Goal: Task Accomplishment & Management: Use online tool/utility

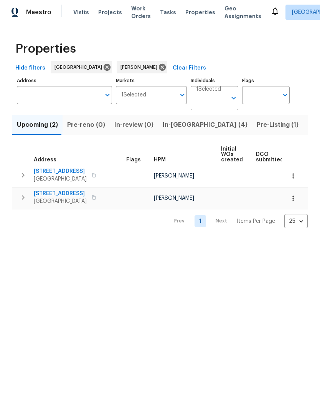
click at [308, 122] on span "Listed (11)" at bounding box center [323, 124] width 30 height 11
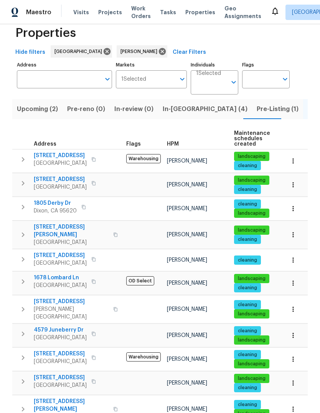
scroll to position [15, 0]
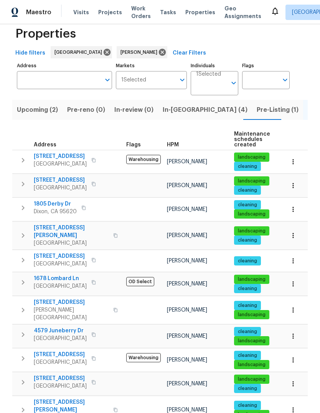
click at [257, 111] on span "Pre-Listing (1)" at bounding box center [278, 109] width 42 height 11
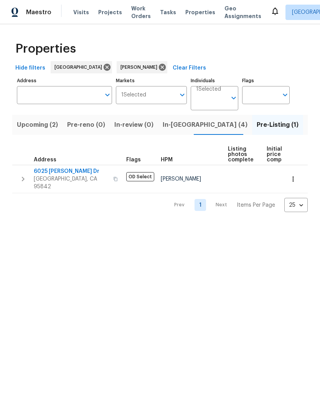
click at [16, 176] on button "button" at bounding box center [22, 178] width 15 height 23
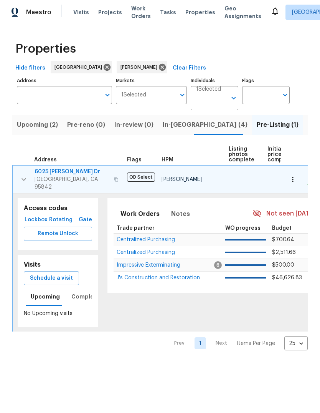
click at [60, 273] on span "Schedule a visit" at bounding box center [51, 278] width 43 height 10
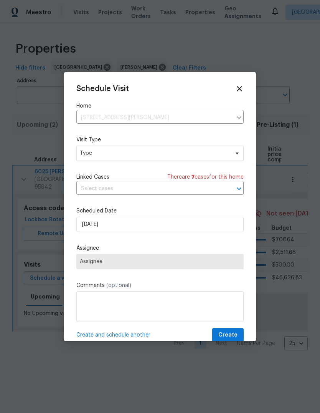
click at [167, 191] on input "text" at bounding box center [149, 189] width 146 height 12
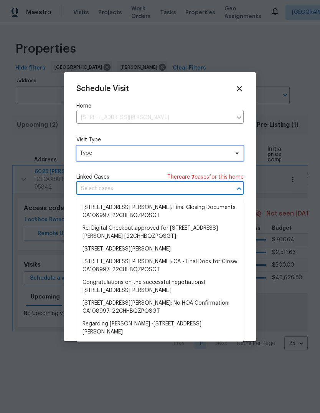
click at [207, 148] on span "Type" at bounding box center [159, 153] width 167 height 15
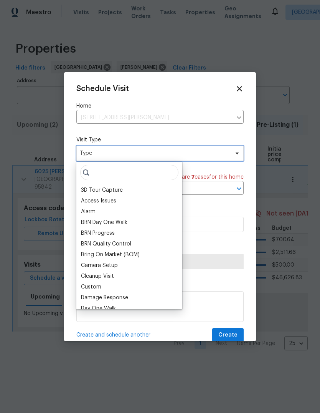
click at [185, 155] on span "Type" at bounding box center [154, 153] width 149 height 8
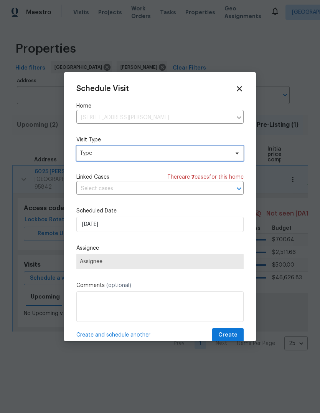
click at [112, 155] on span "Type" at bounding box center [154, 153] width 149 height 8
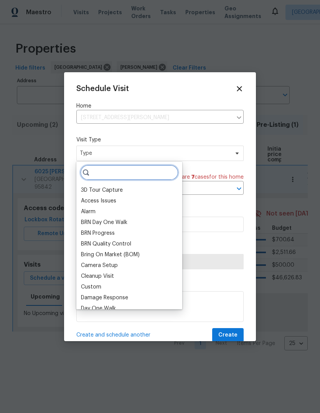
click at [113, 174] on input "search" at bounding box center [129, 172] width 98 height 15
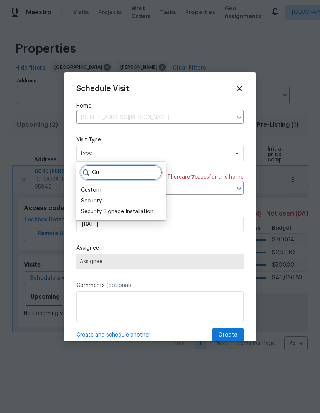
type input "Cu"
click at [100, 187] on div "Custom" at bounding box center [91, 190] width 20 height 8
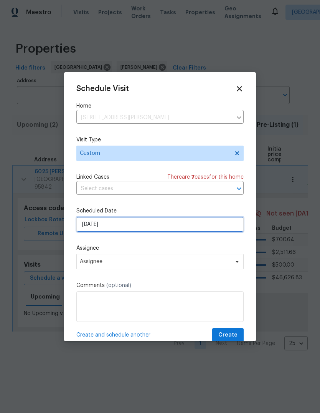
click at [220, 230] on input "10/6/2025" at bounding box center [159, 224] width 167 height 15
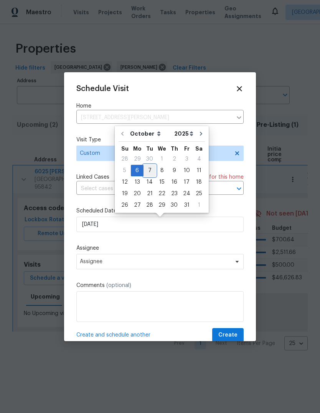
click at [148, 171] on div "7" at bounding box center [150, 170] width 12 height 11
type input "10/7/2025"
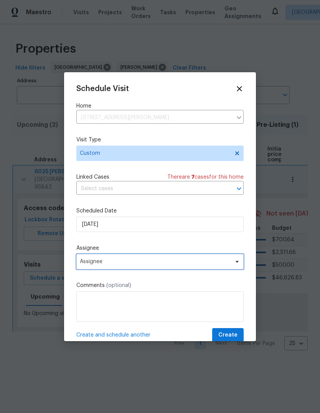
click at [206, 265] on span "Assignee" at bounding box center [155, 261] width 151 height 6
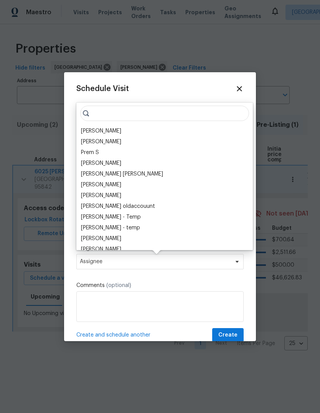
click at [121, 127] on div "[PERSON_NAME]" at bounding box center [101, 131] width 40 height 8
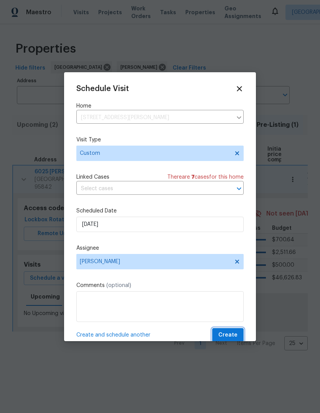
click at [235, 333] on span "Create" at bounding box center [227, 335] width 19 height 10
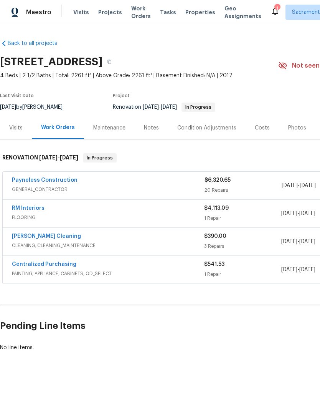
click at [33, 266] on link "Centralized Purchasing" at bounding box center [44, 263] width 65 height 5
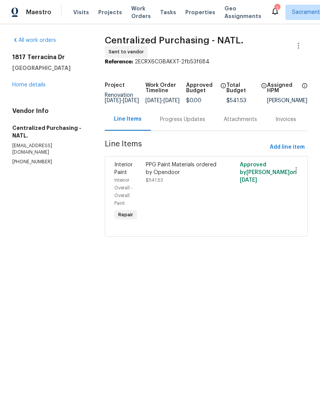
click at [271, 8] on icon at bounding box center [275, 11] width 9 height 9
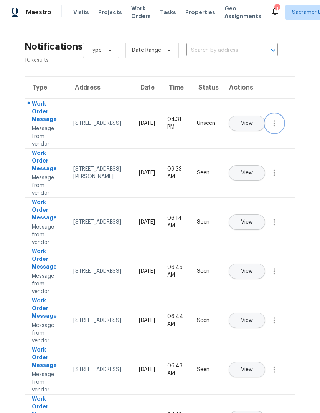
click at [278, 128] on icon "button" at bounding box center [274, 123] width 9 height 9
click at [245, 132] on div "Mark Seen" at bounding box center [231, 133] width 60 height 8
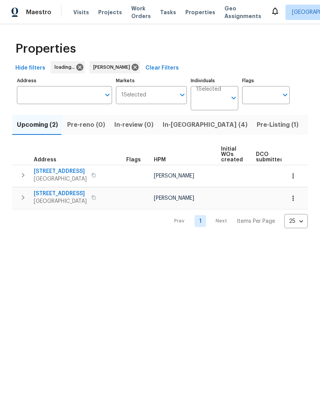
click at [180, 123] on span "In-[GEOGRAPHIC_DATA] (4)" at bounding box center [205, 124] width 85 height 11
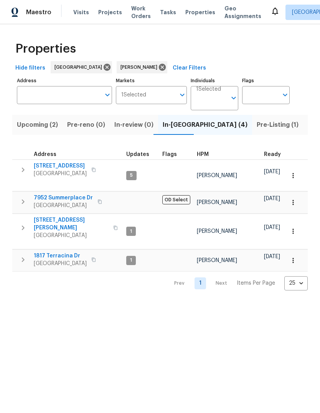
click at [48, 260] on span "Sacramento, CA 95834" at bounding box center [60, 264] width 53 height 8
click at [49, 217] on span "26 Marina Grande Ct" at bounding box center [71, 223] width 75 height 15
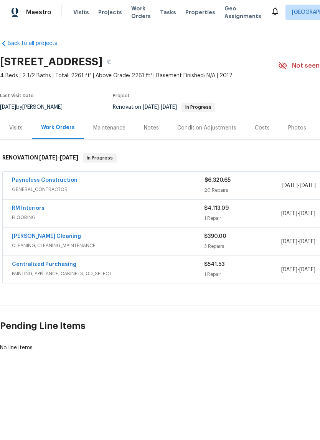
click at [153, 131] on div "Notes" at bounding box center [151, 128] width 15 height 8
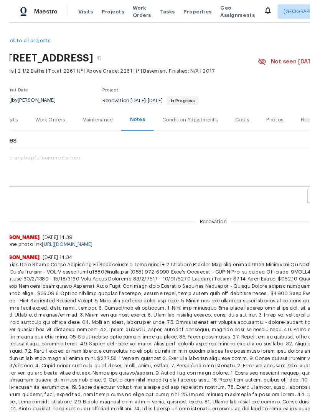
scroll to position [0, 15]
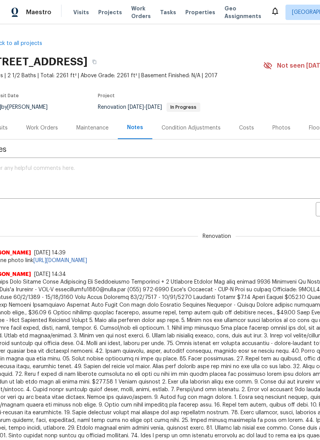
click at [24, 172] on textarea at bounding box center [202, 178] width 425 height 27
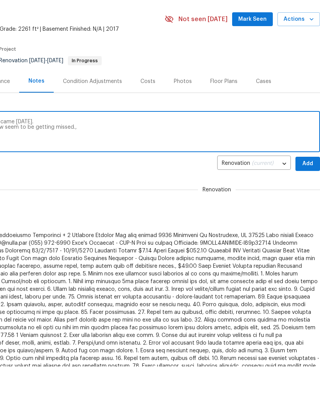
scroll to position [0, 114]
type textarea "Paint was ordered on Saturday however nothing came today. I’ve ordered paint tw…"
click at [307, 205] on span "Add" at bounding box center [308, 210] width 12 height 10
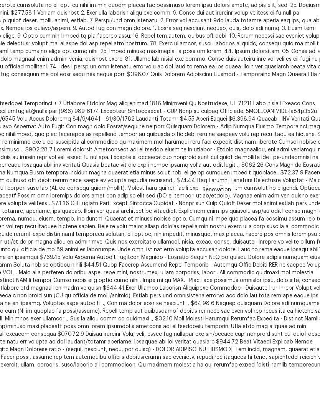
scroll to position [343, 96]
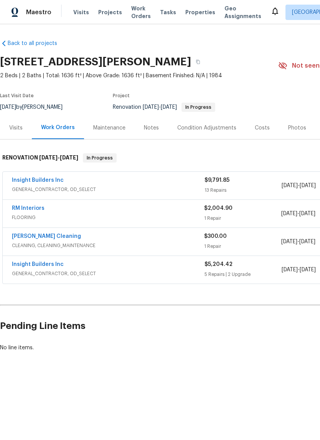
click at [152, 127] on div "Notes" at bounding box center [151, 128] width 15 height 8
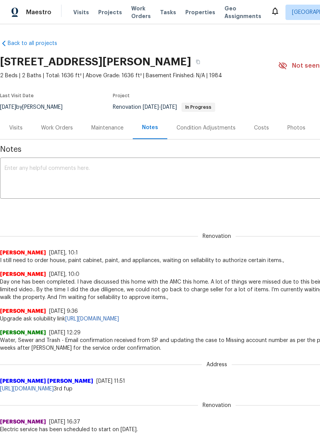
click at [33, 171] on textarea at bounding box center [217, 178] width 425 height 27
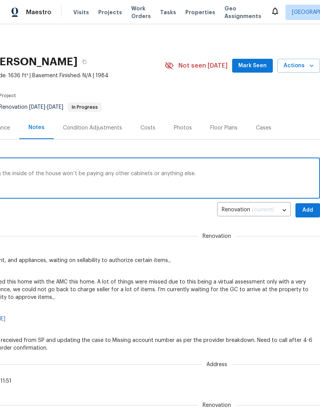
scroll to position [0, 114]
type textarea "Paint has been ordered. No upgrades were authorized only painting the inside of…"
click at [310, 209] on span "Add" at bounding box center [308, 210] width 12 height 10
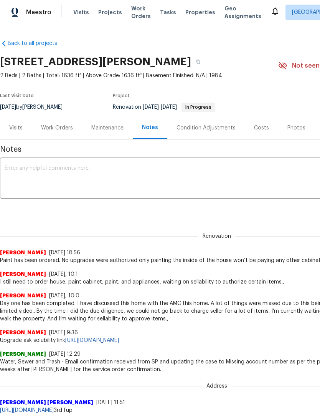
scroll to position [0, 0]
click at [14, 61] on h2 "26 Marina Grande Ct, Sacramento, CA 95831" at bounding box center [95, 62] width 191 height 8
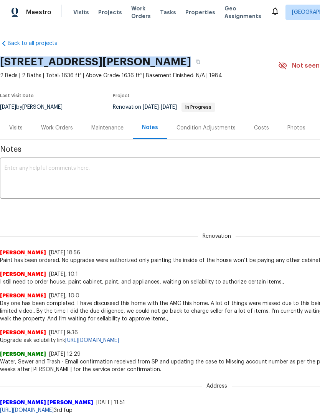
copy div "26 Marina Grande Ct, Sacramento, CA 95831"
click at [40, 169] on textarea at bounding box center [217, 178] width 425 height 27
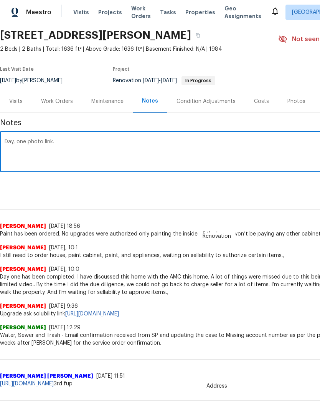
scroll to position [26, 0]
click at [35, 153] on textarea "Day, one photo link." at bounding box center [217, 152] width 425 height 27
paste textarea "https://drive.google.com/drive/folders/1N7gj8avZuKDZkNonR0bX8SvcZPwKgpbK"
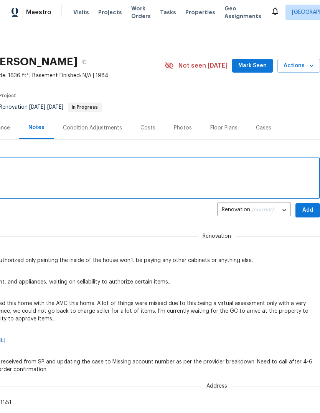
scroll to position [0, 114]
type textarea "Day, one photo link. https://drive.google.com/drive/folders/1N7gj8avZuKDZkNonR0…"
click at [307, 213] on span "Add" at bounding box center [308, 210] width 12 height 10
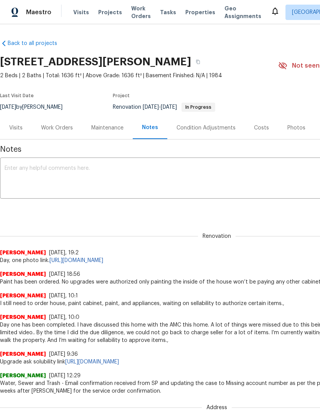
scroll to position [0, 0]
click at [51, 130] on div "Work Orders" at bounding box center [57, 128] width 32 height 8
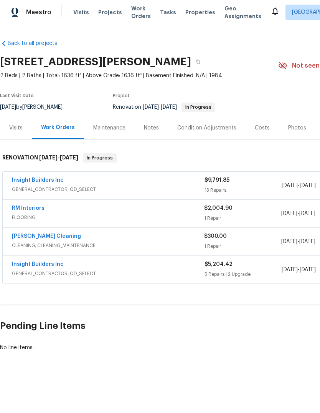
click at [44, 180] on link "Insight Builders Inc" at bounding box center [38, 179] width 52 height 5
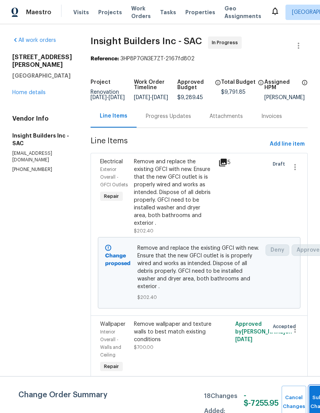
click at [312, 399] on button "Submit Changes" at bounding box center [321, 401] width 25 height 33
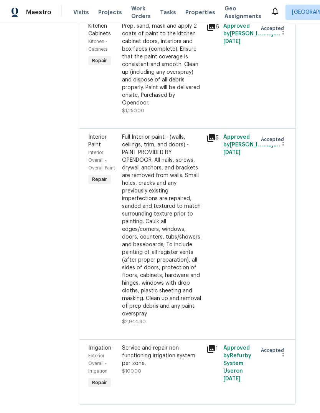
scroll to position [1325, 12]
click at [108, 374] on span "Exterior Overall - Irrigation" at bounding box center [97, 364] width 19 height 20
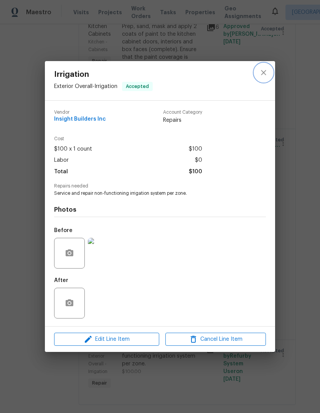
click at [266, 69] on icon "close" at bounding box center [263, 72] width 9 height 9
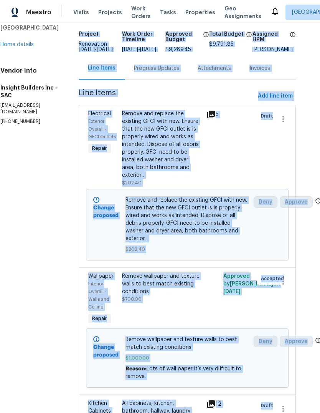
scroll to position [0, 12]
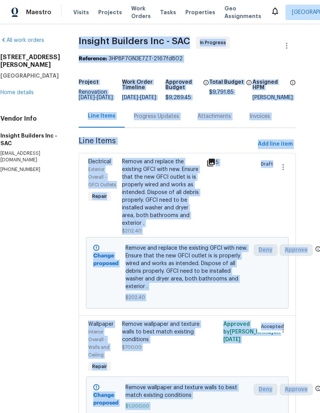
click at [107, 6] on div "Visits Projects Work Orders Tasks Properties Geo Assignments" at bounding box center [171, 12] width 197 height 15
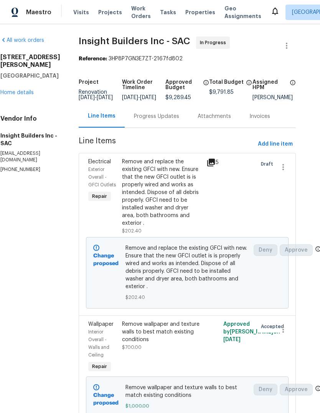
click at [33, 90] on link "Home details" at bounding box center [16, 92] width 33 height 5
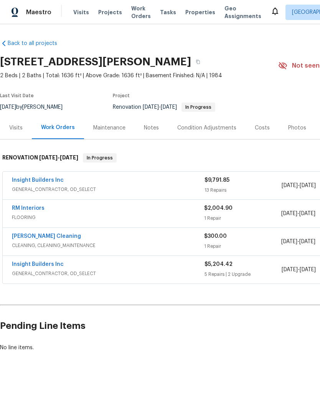
click at [157, 137] on div "Notes" at bounding box center [151, 127] width 33 height 23
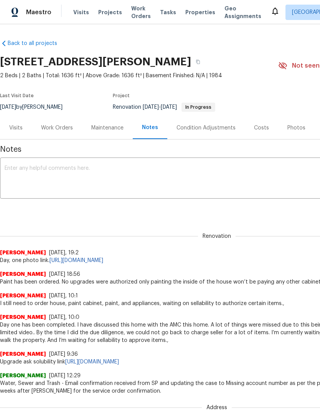
click at [36, 169] on textarea at bounding box center [217, 178] width 425 height 27
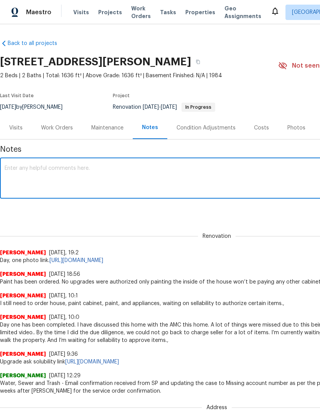
click at [43, 169] on textarea at bounding box center [217, 178] width 425 height 27
paste textarea "Insight Builders Inc - SAC In Progress Reference: 3HP8P7GN3E7ZT-2167fd802 Proje…"
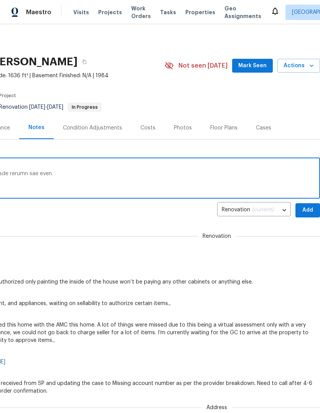
scroll to position [0, 114]
type textarea "Insight Builders Inc - SAC In Progress Reference: 3HP8P7GN3E7ZT-2167fd802 Proje…"
click at [309, 211] on span "Add" at bounding box center [308, 210] width 12 height 10
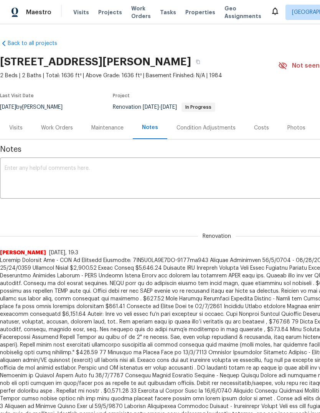
scroll to position [0, 0]
click at [62, 126] on div "Work Orders" at bounding box center [57, 128] width 32 height 8
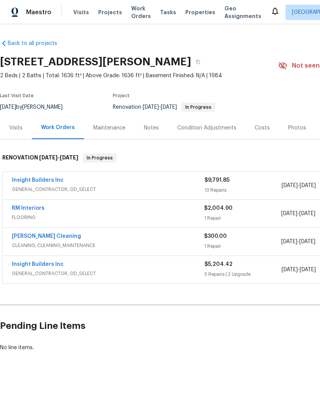
click at [42, 276] on span "GENERAL_CONTRACTOR, OD_SELECT" at bounding box center [108, 274] width 193 height 8
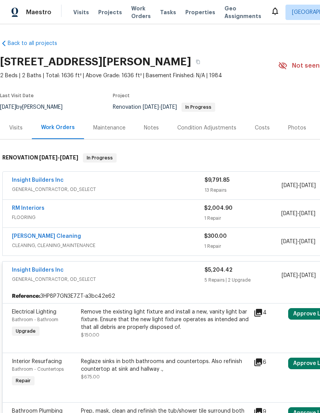
click at [41, 263] on div "Insight Builders Inc GENERAL_CONTRACTOR, OD_SELECT $5,204.42 5 Repairs | 2 Upgr…" at bounding box center [217, 275] width 428 height 28
click at [58, 270] on link "Insight Builders Inc" at bounding box center [38, 269] width 52 height 5
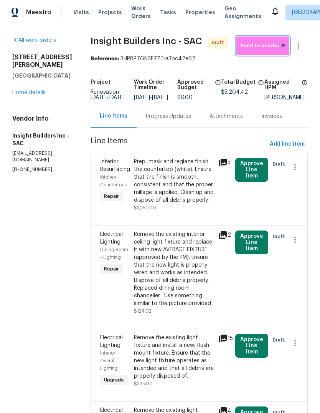
click at [261, 49] on span "Send to Vendor" at bounding box center [262, 45] width 45 height 9
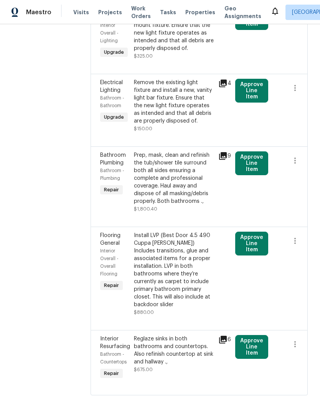
scroll to position [327, 0]
click at [258, 359] on button "Approve Line Item" at bounding box center [251, 347] width 33 height 24
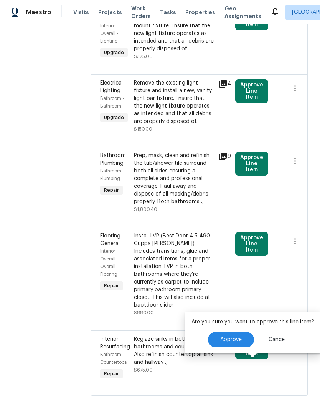
click at [233, 337] on span "Approve" at bounding box center [231, 340] width 22 height 6
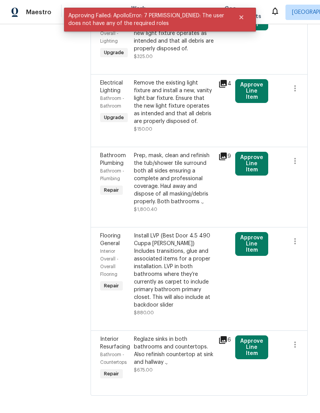
click at [255, 256] on button "Approve Line Item" at bounding box center [251, 244] width 33 height 24
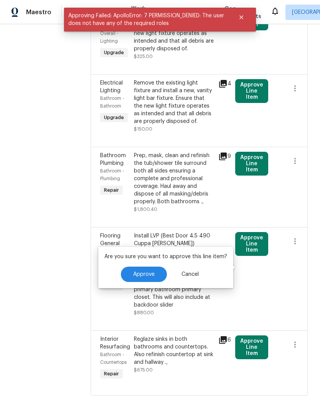
click at [155, 278] on button "Approve" at bounding box center [144, 273] width 46 height 15
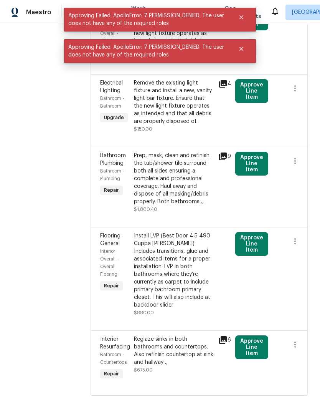
click at [252, 175] on button "Approve Line Item" at bounding box center [251, 164] width 33 height 24
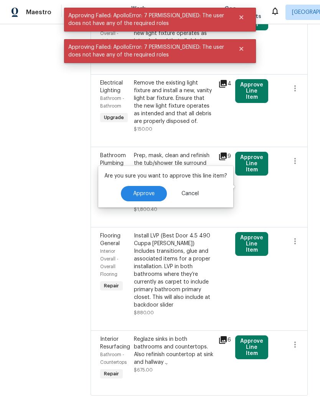
click at [157, 201] on button "Approve" at bounding box center [144, 193] width 46 height 15
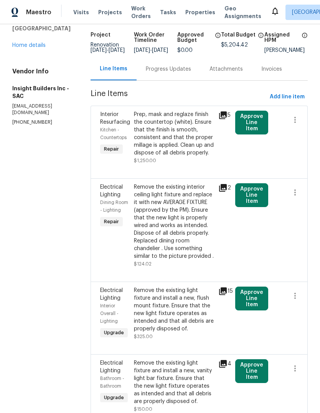
scroll to position [0, 0]
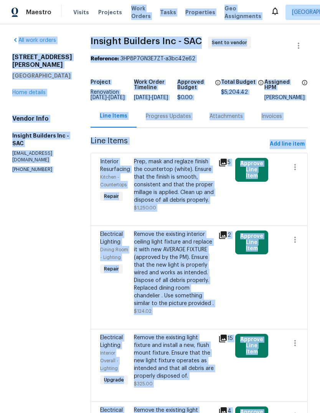
click at [61, 254] on section "All work orders 26 Marina Grande Ct Sacramento, CA 95831 Home details Vendor In…" at bounding box center [42, 383] width 60 height 695
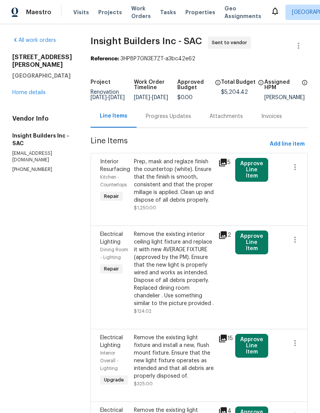
click at [41, 90] on link "Home details" at bounding box center [28, 92] width 33 height 5
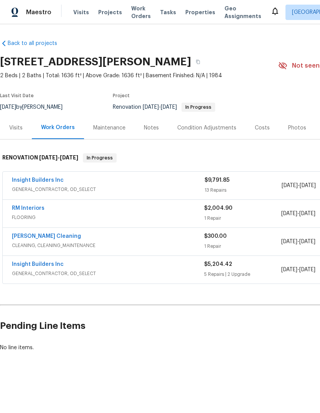
click at [158, 126] on div "Notes" at bounding box center [151, 127] width 33 height 23
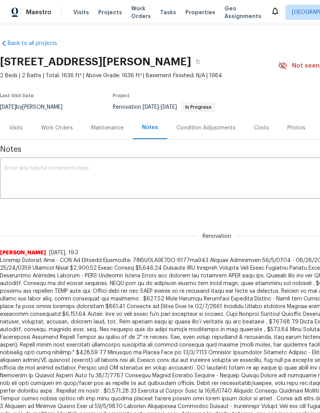
click at [55, 167] on textarea at bounding box center [217, 178] width 425 height 27
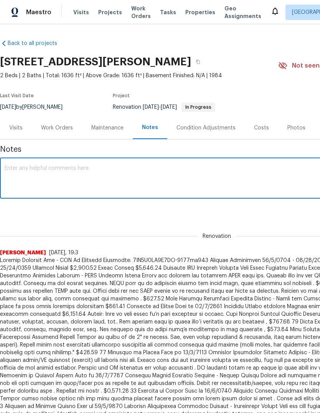
click at [53, 168] on textarea at bounding box center [217, 178] width 425 height 27
paste textarea "Work Orders Tasks Properties Geo Assignments Sacramento Douglass Noblett All wo…"
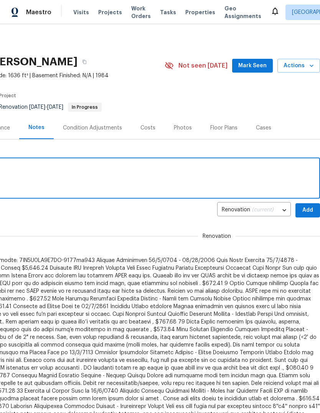
scroll to position [0, 114]
type textarea "Work Orders Tasks Properties Geo Assignments Sacramento Douglass Noblett All wo…"
click at [307, 210] on span "Add" at bounding box center [308, 210] width 12 height 10
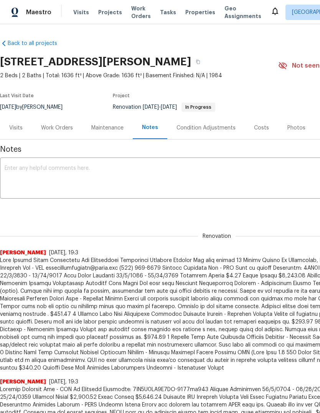
scroll to position [0, 0]
click at [67, 131] on div "Work Orders" at bounding box center [57, 128] width 32 height 8
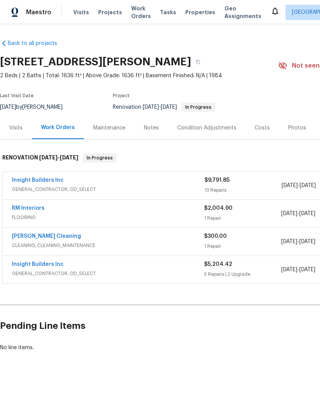
click at [25, 235] on link "Ruiz's Cleaning" at bounding box center [46, 235] width 69 height 5
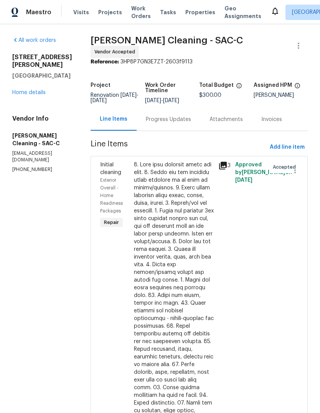
click at [101, 40] on span "Ruiz's Cleaning - SAC-C" at bounding box center [167, 40] width 152 height 9
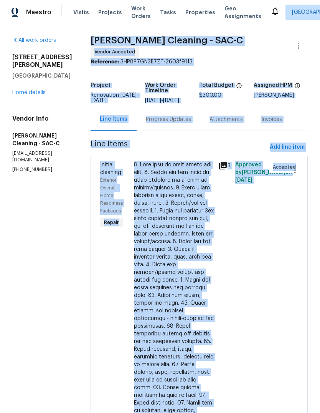
click at [41, 90] on link "Home details" at bounding box center [28, 92] width 33 height 5
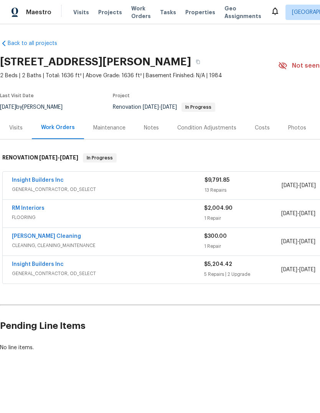
click at [156, 133] on div "Notes" at bounding box center [151, 127] width 33 height 23
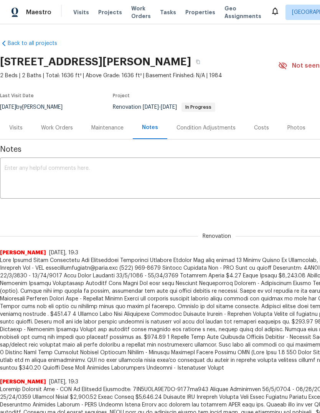
click at [109, 173] on textarea at bounding box center [217, 178] width 425 height 27
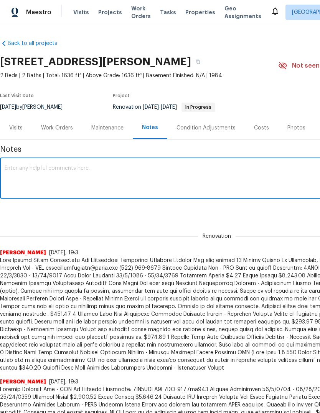
click at [109, 177] on textarea at bounding box center [217, 178] width 425 height 27
paste textarea "Ruiz's Cleaning - SAC-C Vendor Accepted Reference: 3HP8P7GN3E7ZT-2603f9113 Proj…"
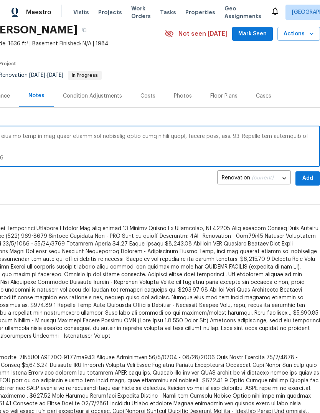
scroll to position [32, 114]
type textarea "Ruiz's Cleaning - SAC-C Vendor Accepted Reference: 3HP8P7GN3E7ZT-2603f9113 Proj…"
click at [308, 179] on span "Add" at bounding box center [308, 179] width 12 height 10
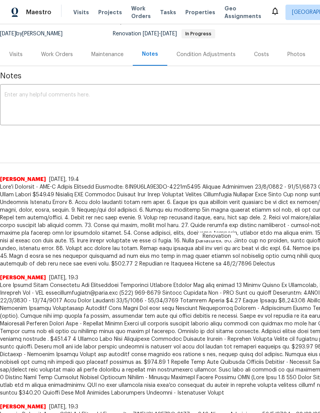
scroll to position [74, 0]
click at [65, 53] on div "Work Orders" at bounding box center [57, 54] width 32 height 8
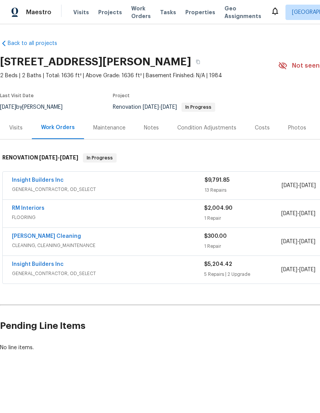
click at [30, 206] on link "RM Interiors" at bounding box center [28, 207] width 33 height 5
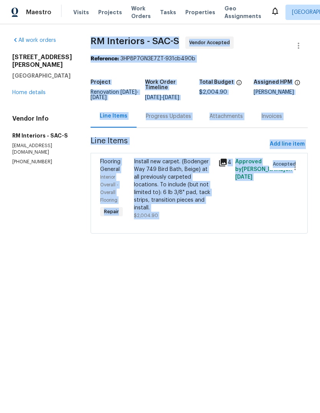
click at [43, 90] on link "Home details" at bounding box center [28, 92] width 33 height 5
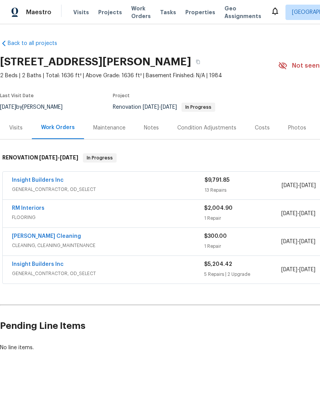
click at [155, 133] on div "Notes" at bounding box center [151, 127] width 33 height 23
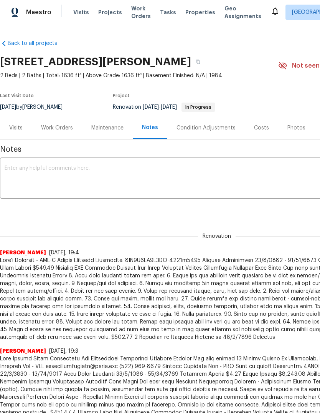
click at [63, 177] on textarea at bounding box center [217, 178] width 425 height 27
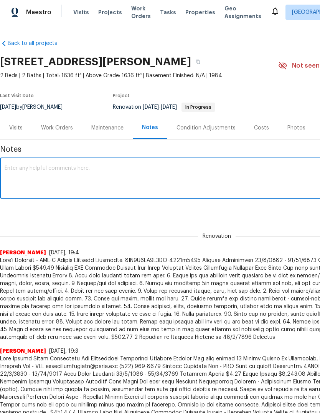
click at [50, 180] on textarea at bounding box center [217, 178] width 425 height 27
paste textarea "RM Interiors - SAC-S Vendor Accepted Reference: 3HP8P7GN3E7ZT-931cb490b Project…"
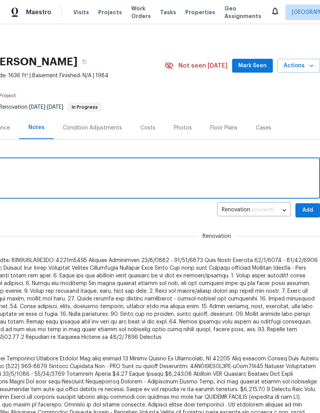
scroll to position [0, 114]
type textarea "RM Interiors - SAC-S Vendor Accepted Reference: 3HP8P7GN3E7ZT-931cb490b Project…"
click at [306, 210] on span "Add" at bounding box center [308, 210] width 12 height 10
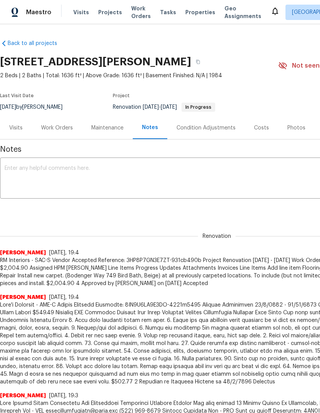
scroll to position [0, 0]
click at [19, 167] on textarea at bounding box center [217, 178] width 425 height 27
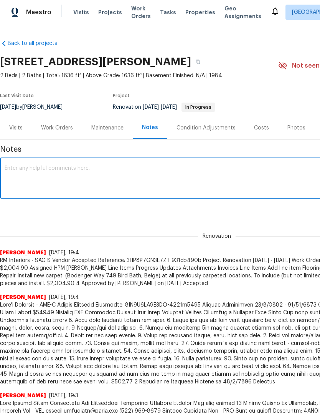
click at [216, 131] on div "Condition Adjustments" at bounding box center [206, 128] width 59 height 8
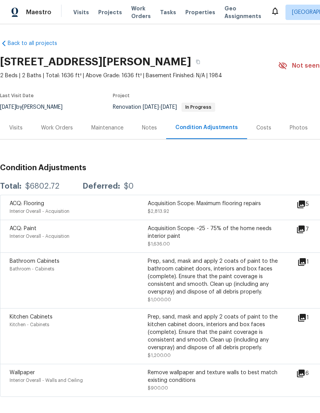
click at [158, 125] on div "Notes" at bounding box center [149, 127] width 33 height 23
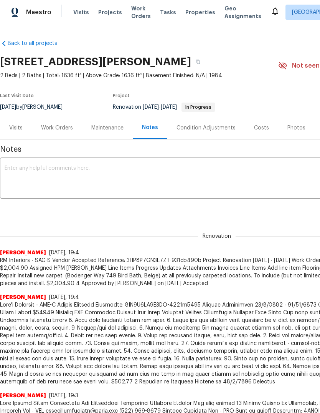
click at [261, 129] on div "Costs" at bounding box center [261, 128] width 15 height 8
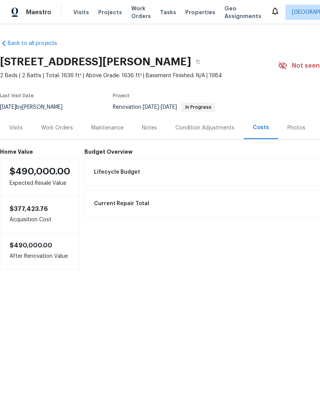
click at [109, 166] on div "Lifecycle Budget $6,802.72" at bounding box center [258, 172] width 339 height 17
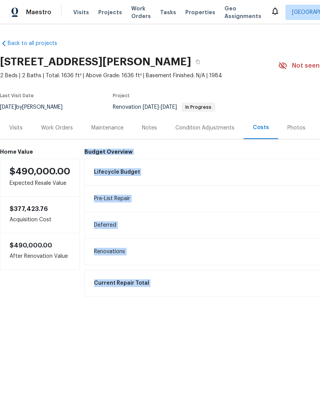
copy div "Budget Overview Lifecycle Budget $6,802.72 Pre-List Repair $6,802.72 Deferred $…"
click at [152, 129] on div "Notes" at bounding box center [149, 128] width 15 height 8
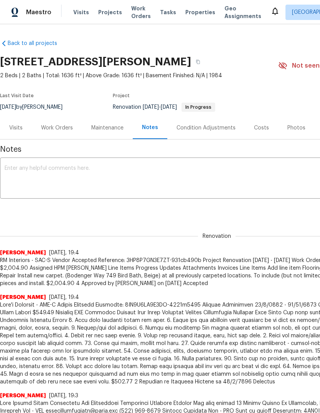
click at [47, 170] on textarea at bounding box center [217, 178] width 425 height 27
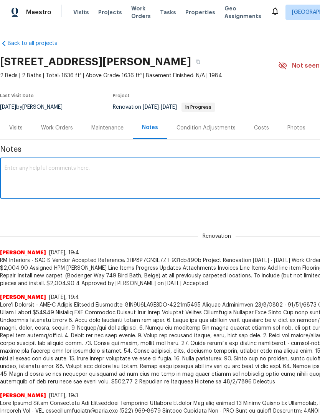
click at [43, 173] on textarea at bounding box center [217, 178] width 425 height 27
paste textarea "Budget Overview Lifecycle Budget $6,802.72 Pre-List Repair $6,802.72 Deferred $…"
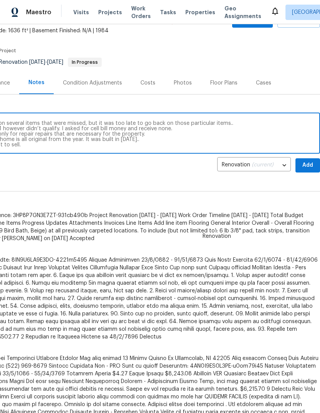
scroll to position [45, 114]
type textarea "Budget Overview Lifecycle Budget $6,802.72 Pre-List Repair $6,802.72 Deferred $…"
click at [309, 167] on span "Add" at bounding box center [308, 165] width 12 height 10
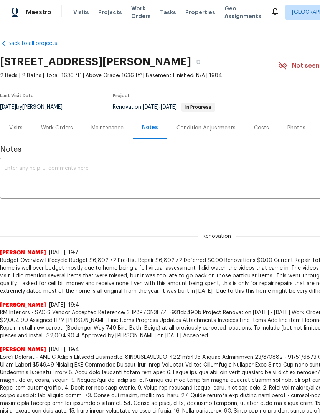
scroll to position [0, 0]
click at [20, 159] on div "x ​" at bounding box center [217, 178] width 434 height 39
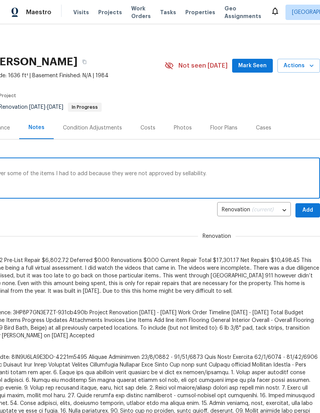
scroll to position [0, 114]
type textarea "I did walk home with the GC today. I will be stopping back by tomorrow and go o…"
click at [309, 209] on span "Add" at bounding box center [308, 210] width 12 height 10
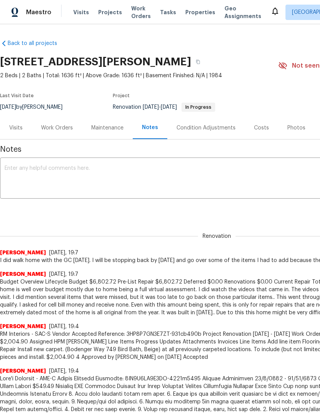
scroll to position [0, 0]
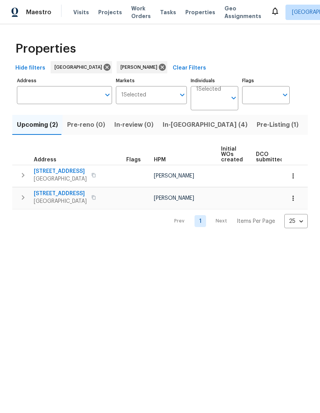
click at [177, 127] on span "In-[GEOGRAPHIC_DATA] (4)" at bounding box center [205, 124] width 85 height 11
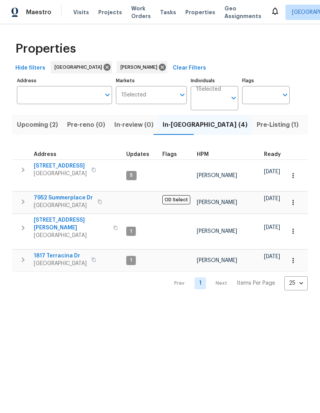
click at [45, 194] on span "7952 Summerplace Dr" at bounding box center [63, 198] width 59 height 8
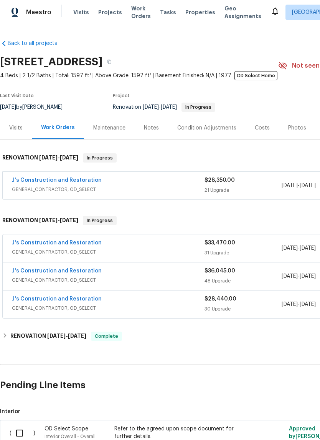
click at [155, 127] on div "Notes" at bounding box center [151, 128] width 15 height 8
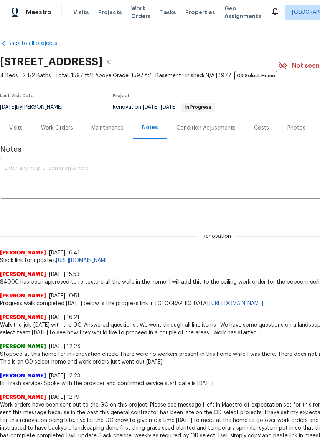
click at [31, 178] on textarea at bounding box center [217, 178] width 425 height 27
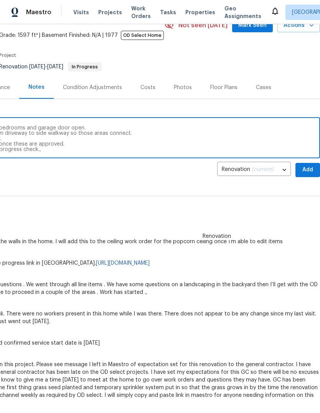
scroll to position [40, 114]
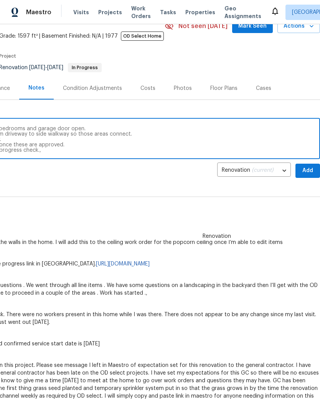
type textarea "I did send some pricing over to the OD selecting to get authorized. Need to run…"
click at [309, 173] on span "Add" at bounding box center [308, 171] width 12 height 10
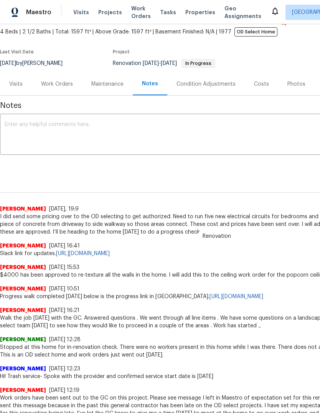
scroll to position [44, 0]
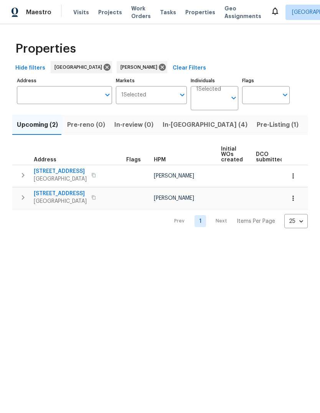
click at [308, 125] on span "Listed (11)" at bounding box center [323, 124] width 30 height 11
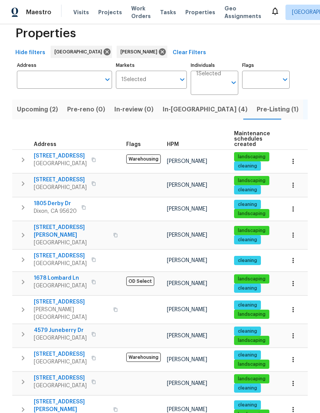
scroll to position [15, 0]
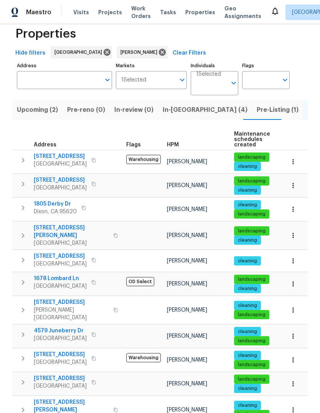
click at [26, 211] on icon "button" at bounding box center [22, 207] width 9 height 9
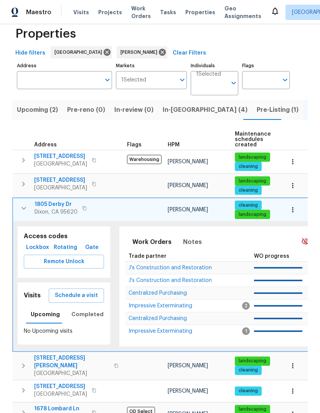
click at [60, 207] on span "1805 Derby Dr" at bounding box center [56, 204] width 43 height 8
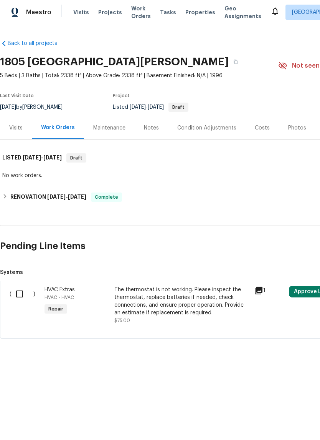
click at [153, 124] on div "Notes" at bounding box center [151, 128] width 15 height 8
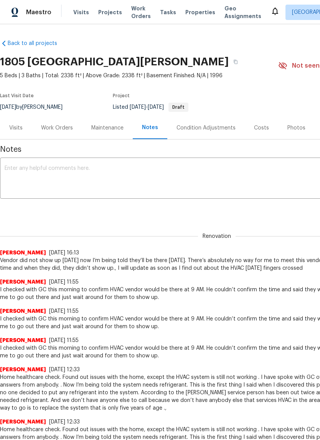
click at [36, 176] on textarea at bounding box center [217, 178] width 425 height 27
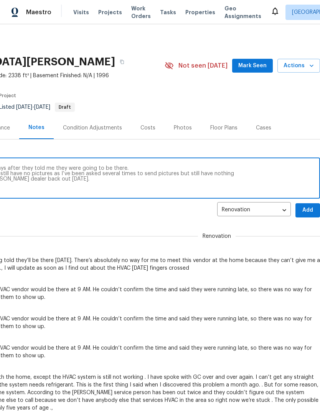
scroll to position [0, 114]
type textarea "HVAC team finally went out [DATE] three days after they told me they were going…"
click at [308, 208] on span "Add" at bounding box center [308, 210] width 12 height 10
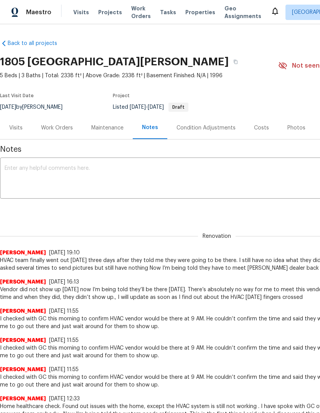
scroll to position [0, 0]
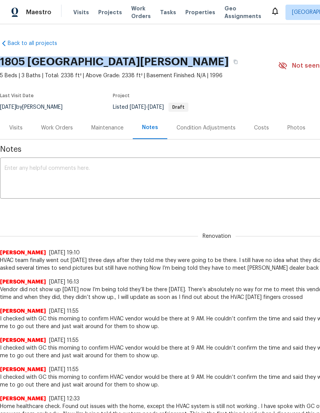
click at [76, 9] on span "Visits" at bounding box center [81, 12] width 16 height 8
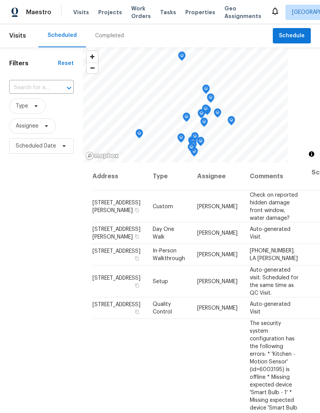
click at [50, 83] on input "text" at bounding box center [30, 88] width 43 height 12
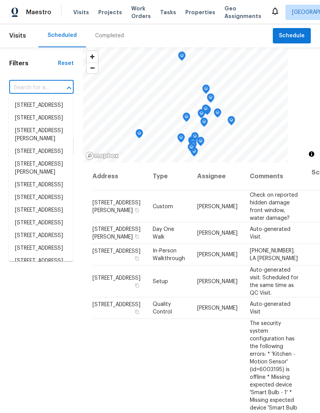
click at [46, 86] on input "text" at bounding box center [30, 88] width 43 height 12
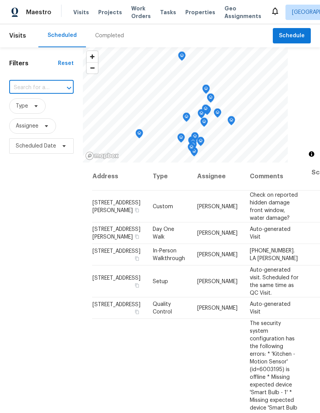
click at [20, 64] on h1 "Filters" at bounding box center [33, 64] width 49 height 8
click at [51, 91] on input "text" at bounding box center [30, 88] width 43 height 12
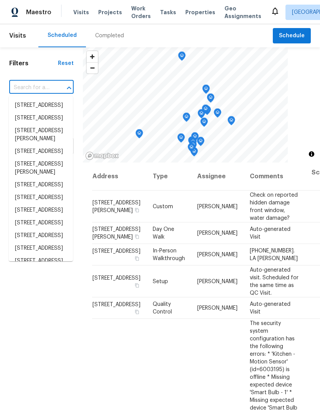
click at [45, 88] on input "text" at bounding box center [30, 88] width 43 height 12
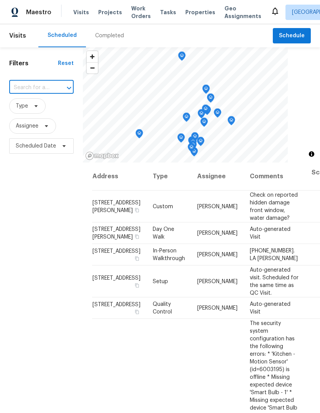
paste input "1805 [GEOGRAPHIC_DATA][PERSON_NAME]"
type input "1805 [GEOGRAPHIC_DATA][PERSON_NAME]"
click at [51, 108] on li "1805 [GEOGRAPHIC_DATA][PERSON_NAME]" at bounding box center [41, 113] width 64 height 29
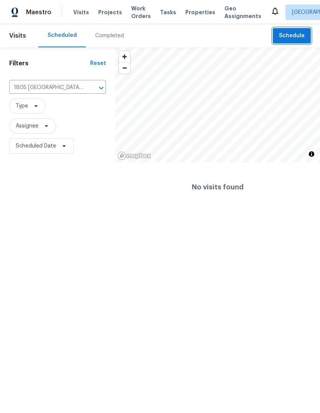
click at [288, 37] on span "Schedule" at bounding box center [292, 36] width 26 height 10
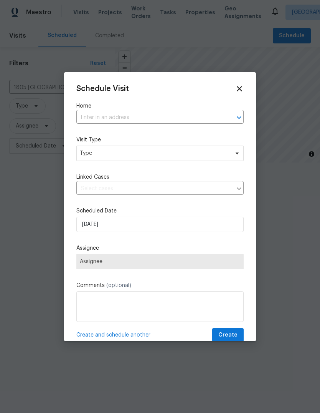
click at [177, 119] on input "text" at bounding box center [149, 118] width 146 height 12
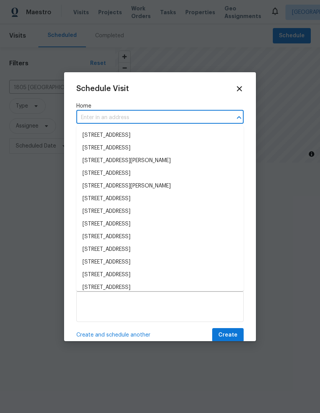
click at [146, 112] on input "text" at bounding box center [149, 118] width 146 height 12
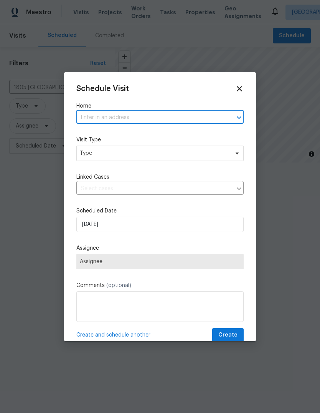
paste input "1805 [GEOGRAPHIC_DATA][PERSON_NAME]"
type input "1805 [GEOGRAPHIC_DATA][PERSON_NAME]"
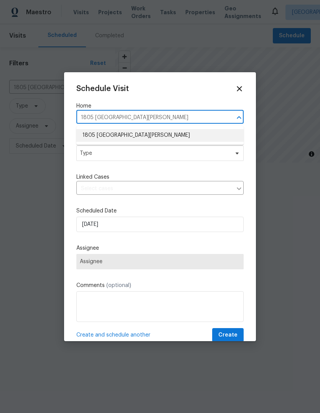
click at [174, 137] on li "1805 [GEOGRAPHIC_DATA][PERSON_NAME]" at bounding box center [159, 135] width 167 height 13
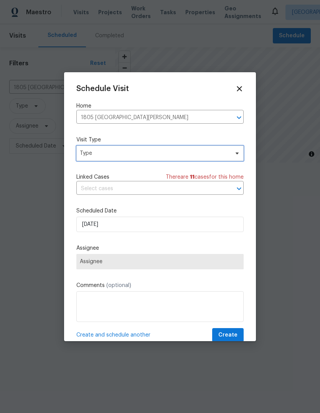
click at [179, 156] on span "Type" at bounding box center [154, 153] width 149 height 8
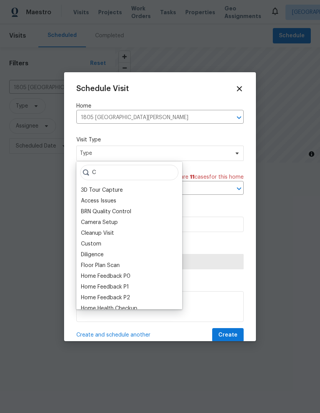
type input "C"
click at [101, 242] on div "Custom" at bounding box center [91, 244] width 20 height 8
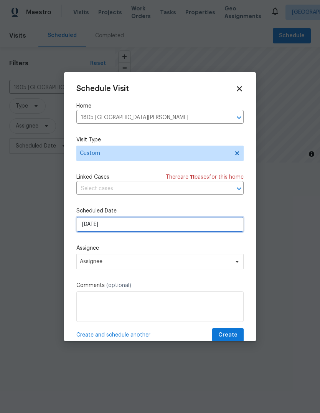
click at [138, 228] on input "[DATE]" at bounding box center [159, 224] width 167 height 15
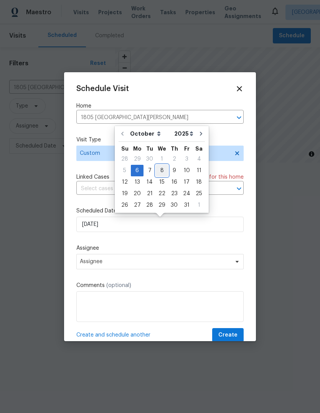
click at [164, 169] on div "8" at bounding box center [162, 170] width 12 height 11
type input "[DATE]"
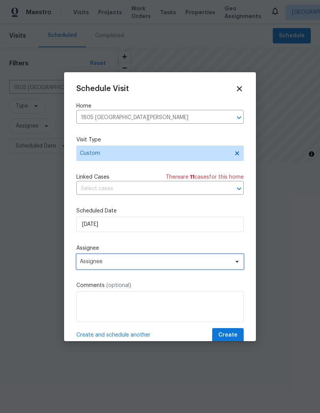
click at [135, 265] on span "Assignee" at bounding box center [155, 261] width 151 height 6
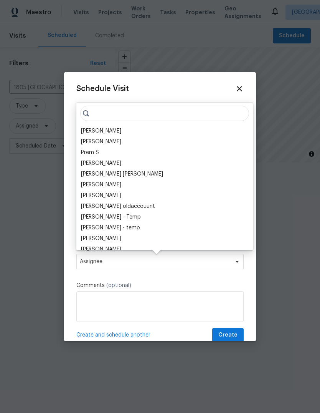
click at [120, 133] on div "[PERSON_NAME]" at bounding box center [101, 131] width 40 height 8
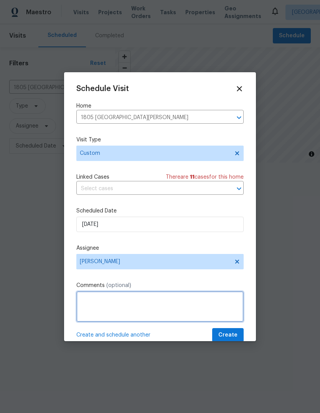
click at [115, 306] on textarea at bounding box center [159, 306] width 167 height 31
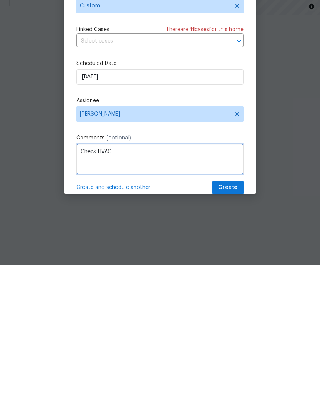
type textarea "Check HVAC"
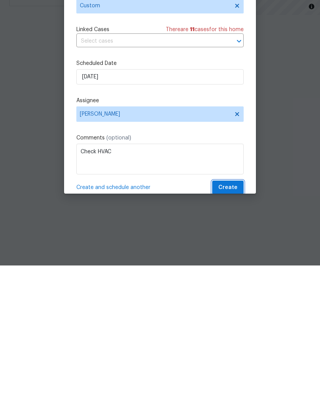
click at [231, 330] on span "Create" at bounding box center [227, 335] width 19 height 10
